Goal: Transaction & Acquisition: Purchase product/service

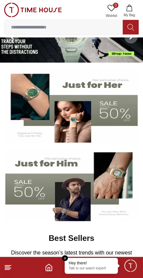
scroll to position [26, 0]
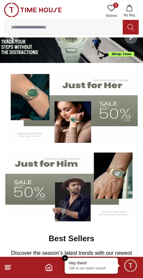
click at [14, 266] on footer at bounding box center [71, 267] width 143 height 21
click at [68, 258] on em "Close tooltip" at bounding box center [65, 258] width 6 height 6
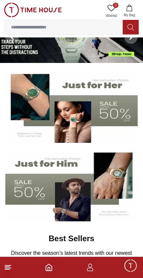
click at [12, 270] on icon at bounding box center [8, 268] width 8 height 8
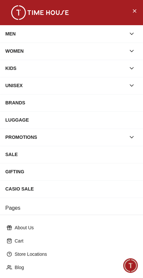
click at [111, 53] on div "WOMEN" at bounding box center [65, 51] width 120 height 12
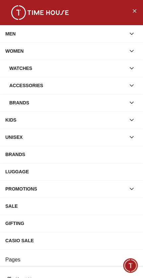
click at [95, 70] on div "Watches" at bounding box center [67, 68] width 116 height 12
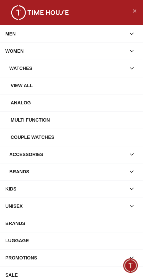
click at [68, 119] on div "Multi Function" at bounding box center [74, 120] width 127 height 12
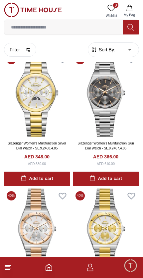
click at [18, 52] on button "Filter" at bounding box center [20, 50] width 32 height 14
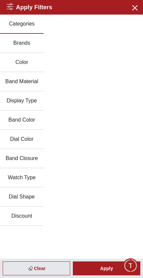
click at [129, 11] on button "Close menu" at bounding box center [134, 7] width 11 height 11
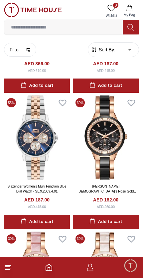
scroll to position [796, 0]
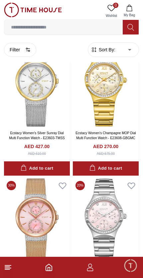
scroll to position [2486, 0]
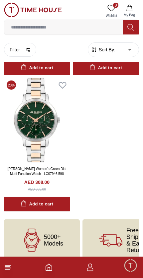
scroll to position [2999, 0]
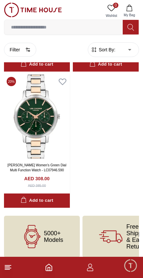
click at [4, 271] on icon at bounding box center [8, 268] width 8 height 8
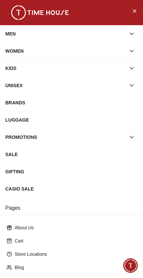
click at [24, 50] on div "WOMEN" at bounding box center [65, 51] width 120 height 12
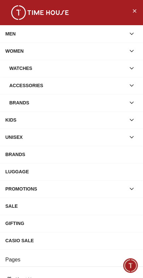
click at [18, 66] on div "Watches" at bounding box center [67, 68] width 116 height 12
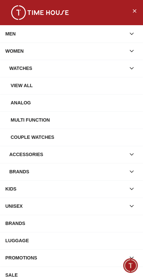
click at [17, 84] on div "View all" at bounding box center [74, 86] width 127 height 12
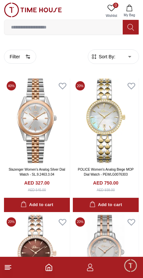
click at [12, 57] on button "Filter" at bounding box center [20, 57] width 32 height 14
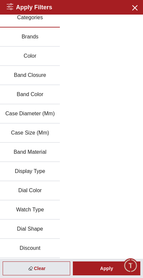
scroll to position [6, 0]
click at [38, 248] on button "Discount" at bounding box center [30, 248] width 60 height 19
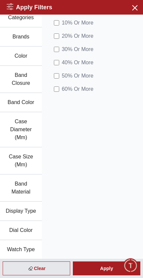
click at [137, 9] on icon "button" at bounding box center [134, 7] width 8 height 8
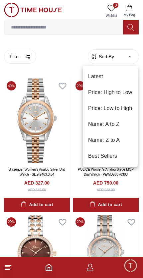
click at [125, 107] on li "Price: Low to High" at bounding box center [110, 108] width 55 height 16
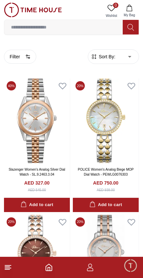
type input "*"
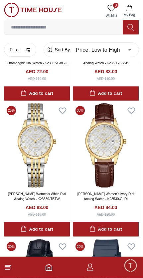
scroll to position [384, 0]
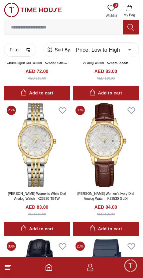
click at [56, 227] on button "Add to cart" at bounding box center [37, 229] width 66 height 14
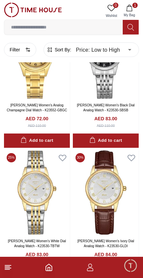
scroll to position [337, 0]
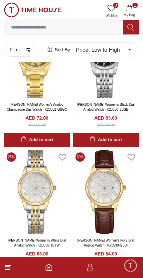
click at [129, 140] on button "Add to cart" at bounding box center [106, 140] width 66 height 14
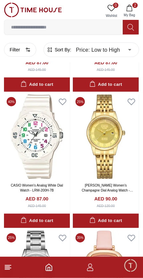
scroll to position [1075, 0]
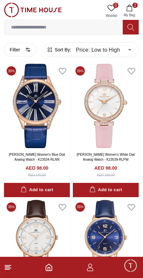
scroll to position [1922, 0]
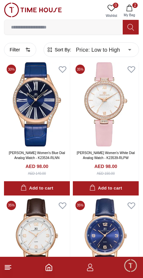
click at [114, 185] on div "Add to cart" at bounding box center [105, 189] width 32 height 8
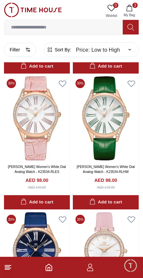
scroll to position [1772, 0]
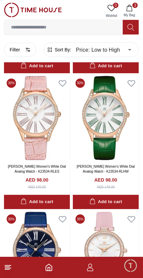
click at [50, 201] on div "Add to cart" at bounding box center [37, 202] width 32 height 8
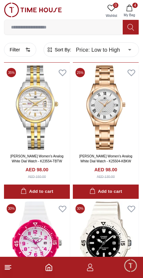
scroll to position [2464, 0]
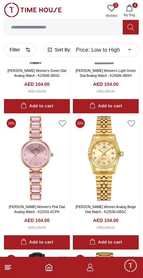
scroll to position [2982, 0]
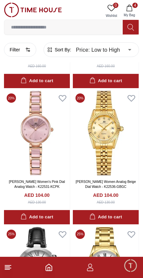
click at [58, 216] on button "Add to cart" at bounding box center [37, 217] width 66 height 14
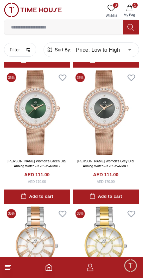
scroll to position [3545, 0]
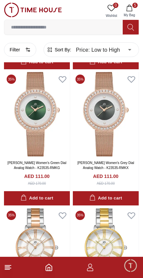
click at [105, 195] on div "Add to cart" at bounding box center [105, 199] width 32 height 8
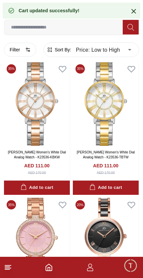
scroll to position [3692, 0]
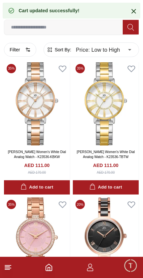
click at [56, 181] on button "Add to cart" at bounding box center [37, 187] width 66 height 14
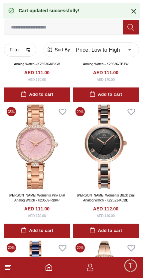
scroll to position [3801, 0]
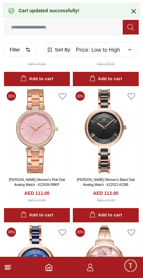
click at [55, 208] on button "Add to cart" at bounding box center [37, 215] width 66 height 14
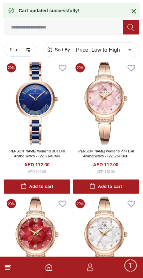
scroll to position [3965, 0]
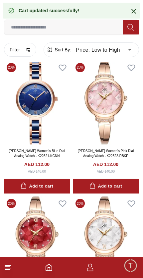
click at [114, 183] on div "Add to cart" at bounding box center [105, 187] width 32 height 8
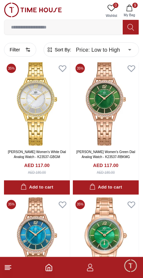
scroll to position [5192, 0]
click at [18, 180] on button "Add to cart" at bounding box center [37, 187] width 66 height 14
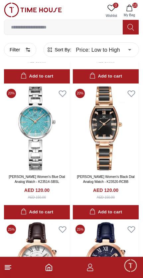
scroll to position [6804, 0]
